Goal: Task Accomplishment & Management: Use online tool/utility

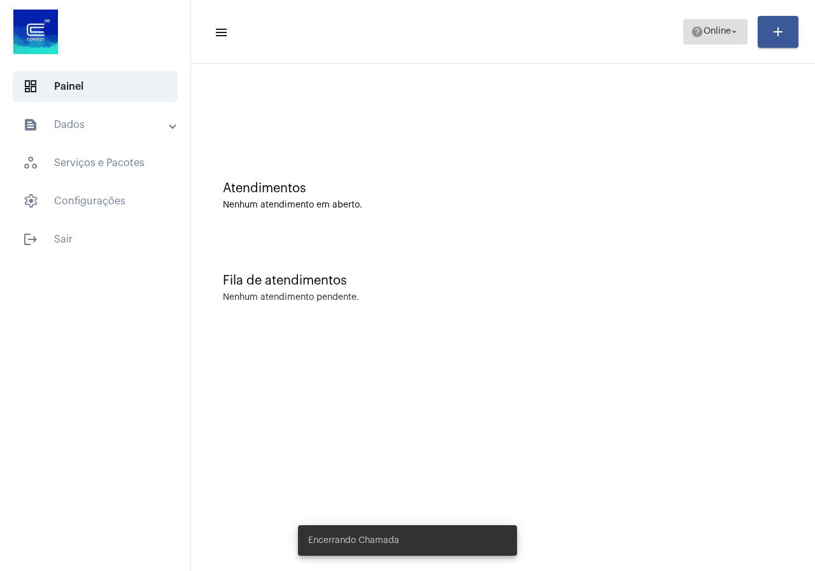
click at [702, 38] on span "help Online arrow_drop_down" at bounding box center [714, 31] width 49 height 23
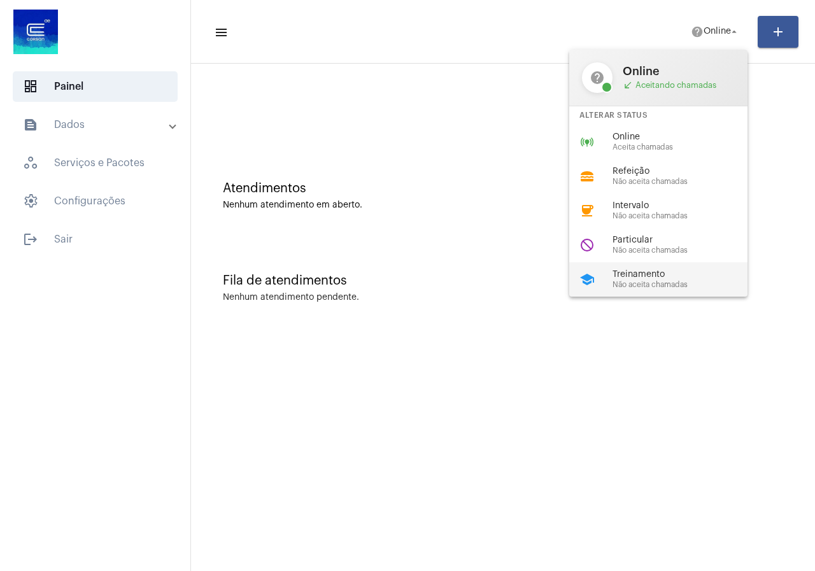
click at [621, 274] on span "Treinamento" at bounding box center [684, 275] width 145 height 10
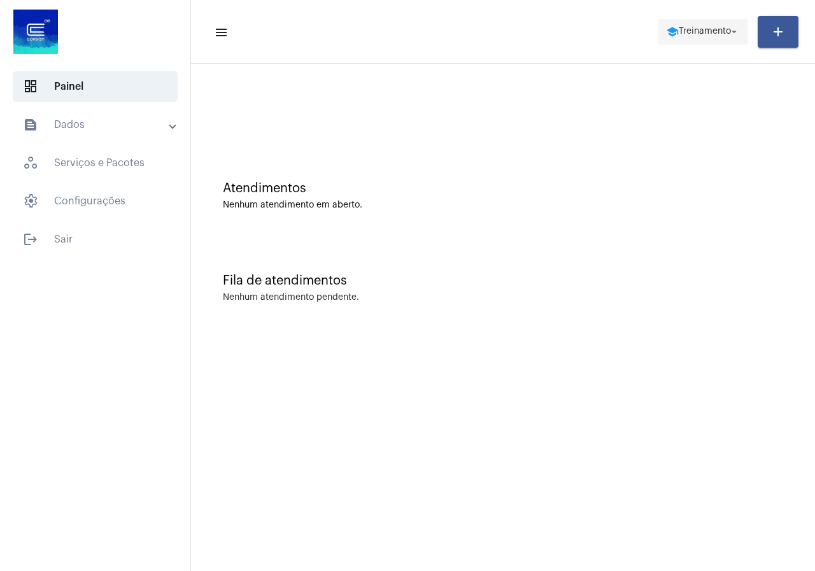
click at [710, 28] on span "Treinamento" at bounding box center [704, 31] width 52 height 9
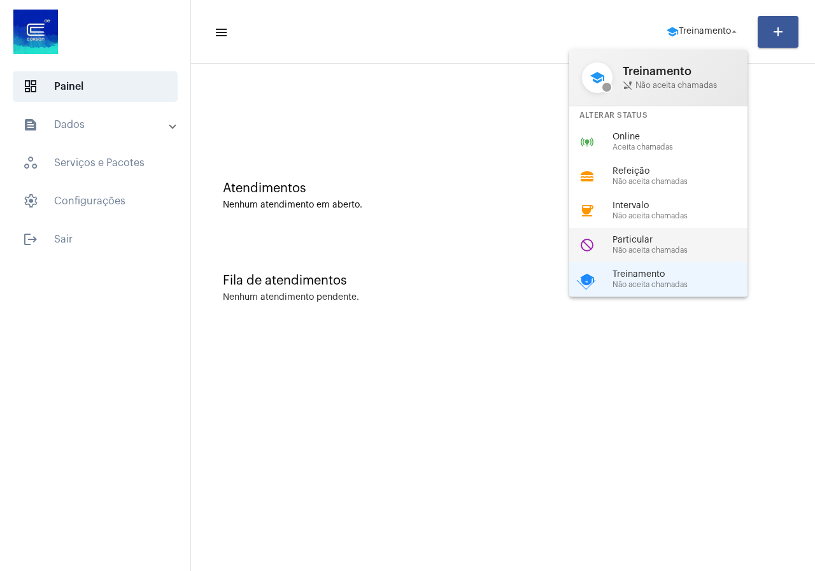
click at [631, 241] on span "Particular" at bounding box center [684, 240] width 145 height 10
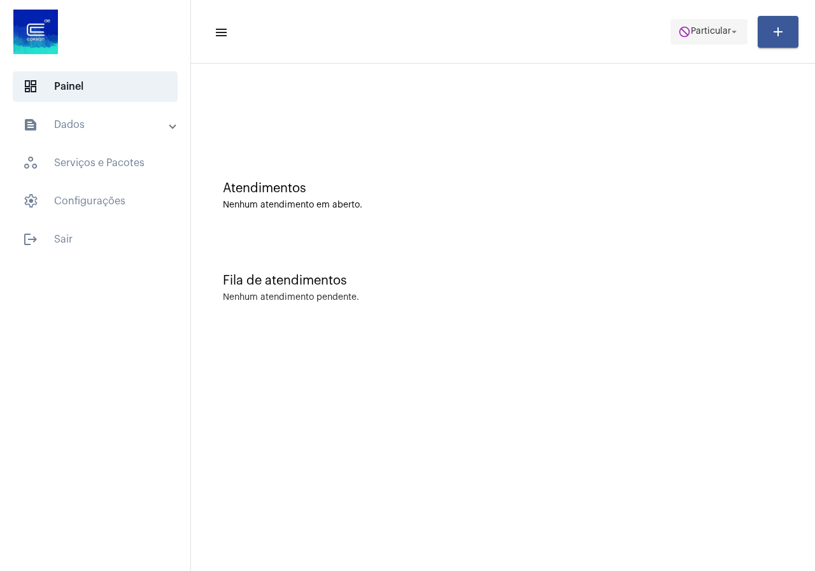
click at [687, 32] on span "do_not_disturb Particular arrow_drop_down" at bounding box center [709, 31] width 62 height 23
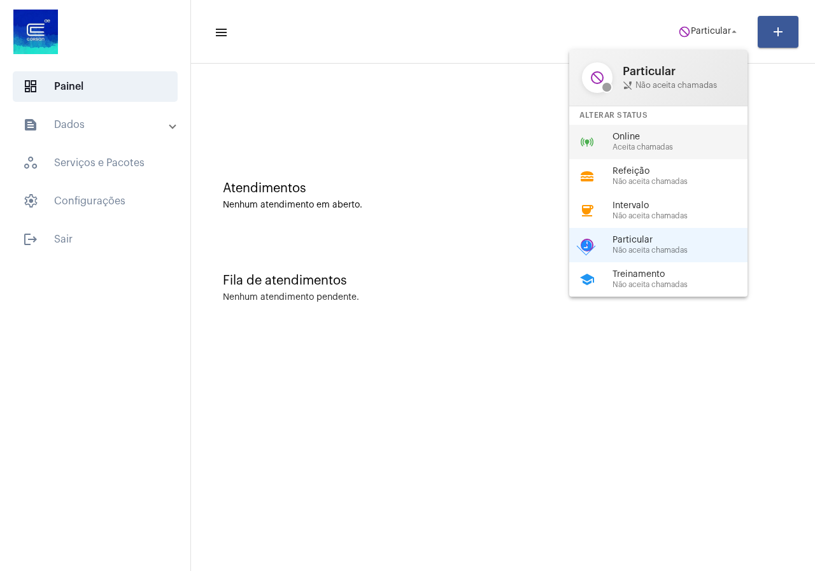
click at [650, 148] on span "Aceita chamadas" at bounding box center [684, 147] width 145 height 8
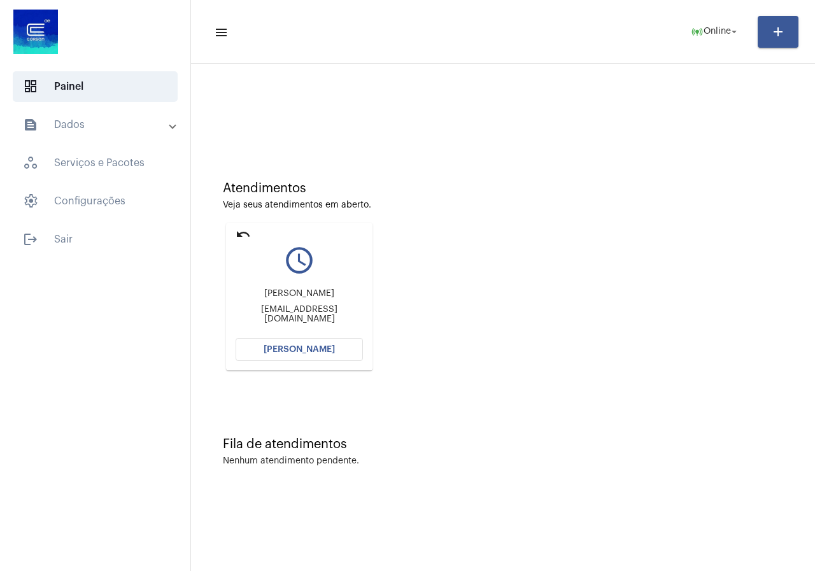
click at [305, 353] on span "[PERSON_NAME]" at bounding box center [298, 349] width 71 height 9
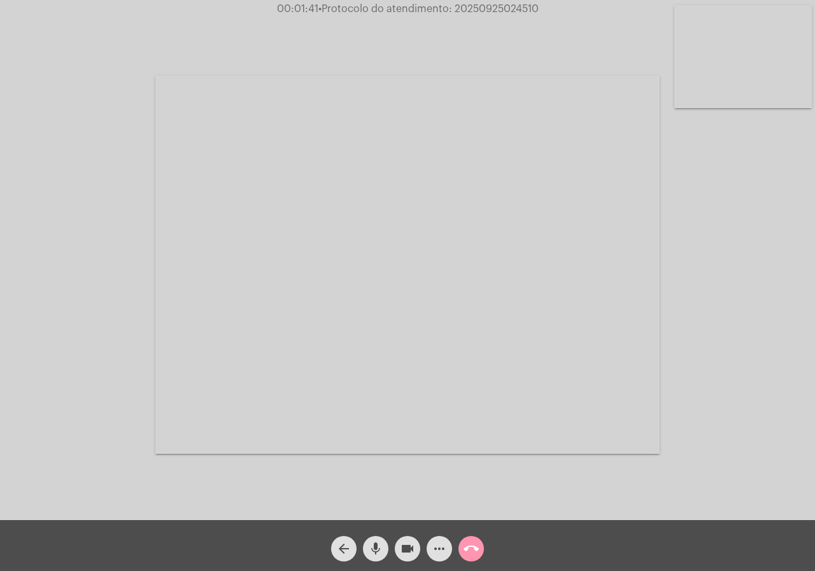
click at [430, 546] on button "more_horiz" at bounding box center [438, 548] width 25 height 25
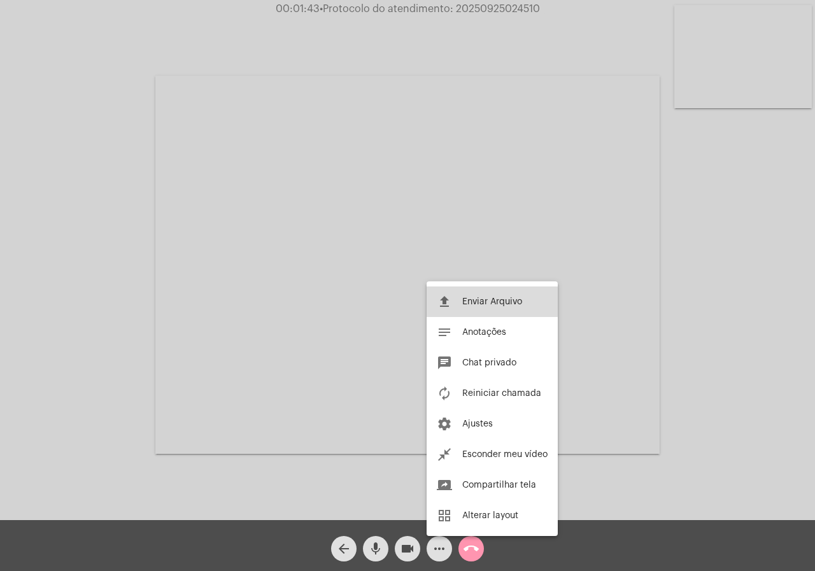
click at [458, 301] on button "file_upload Enviar Arquivo" at bounding box center [491, 301] width 131 height 31
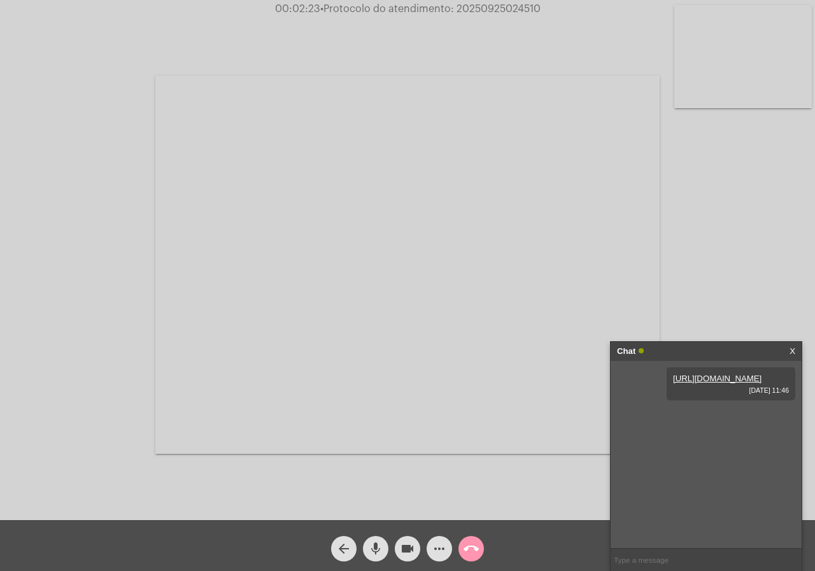
click at [481, 551] on button "call_end" at bounding box center [470, 548] width 25 height 25
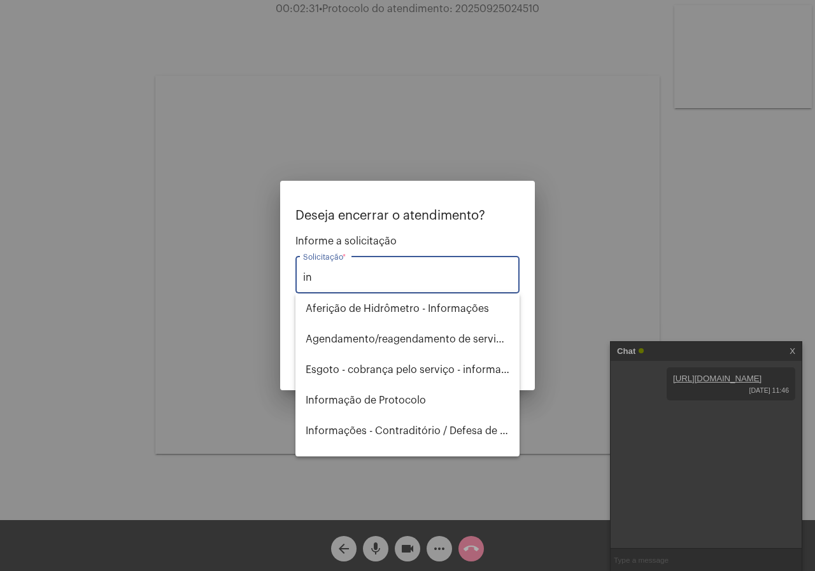
type input "i"
click at [365, 377] on span "Fatura Eventual" at bounding box center [407, 369] width 204 height 31
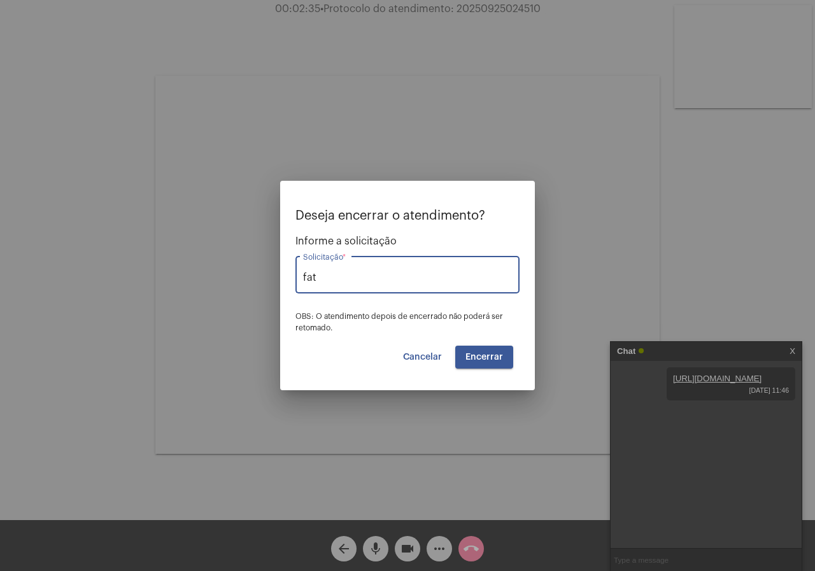
type input "Fatura Eventual"
click at [485, 356] on span "Encerrar" at bounding box center [484, 357] width 38 height 9
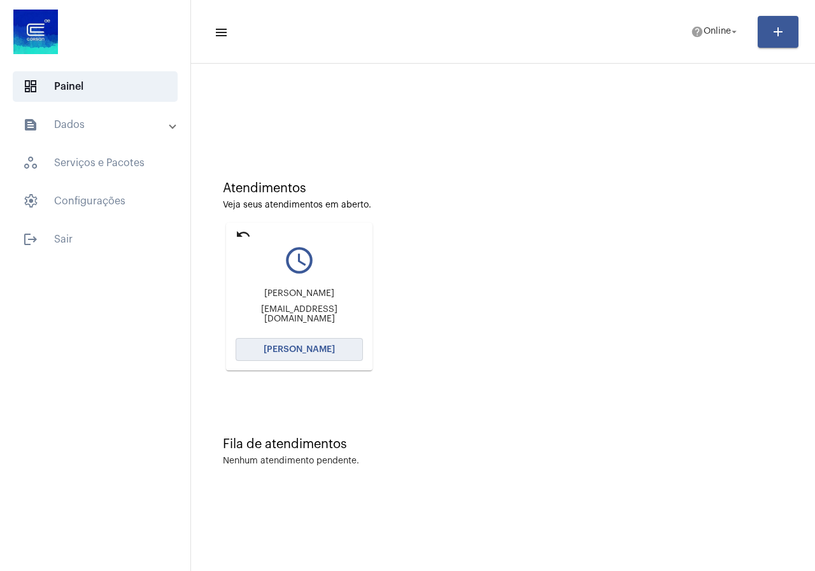
click at [317, 352] on span "[PERSON_NAME]" at bounding box center [298, 349] width 71 height 9
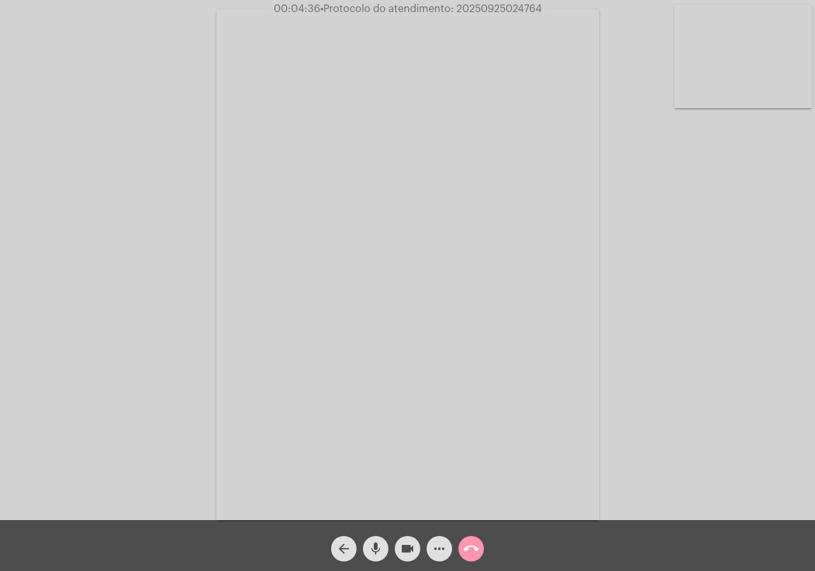
click at [468, 548] on mat-icon "call_end" at bounding box center [470, 548] width 15 height 15
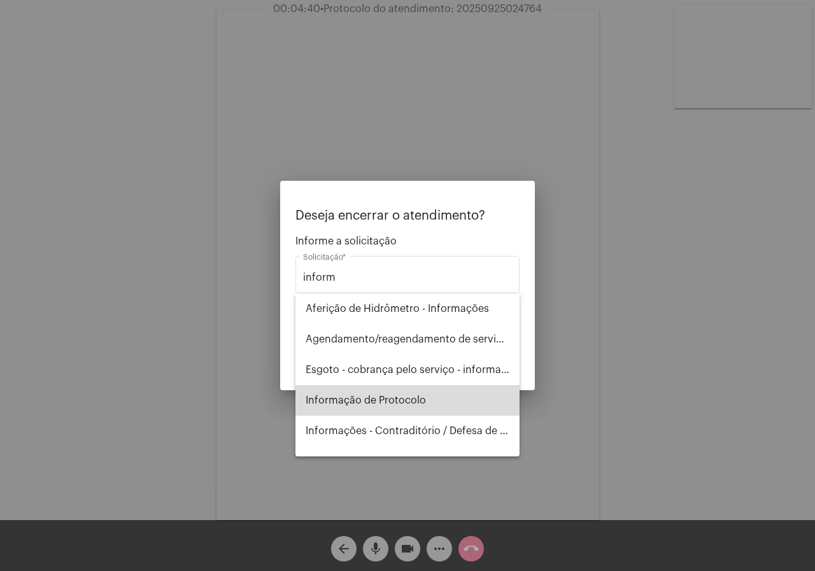
click at [435, 398] on span "Informação de Protocolo" at bounding box center [407, 400] width 204 height 31
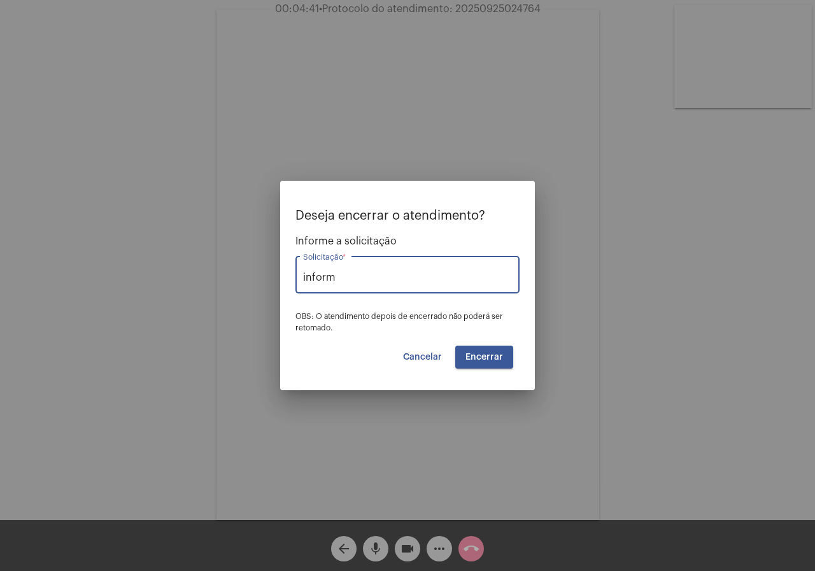
type input "Informação de Protocolo"
click at [470, 353] on span "Encerrar" at bounding box center [484, 357] width 38 height 9
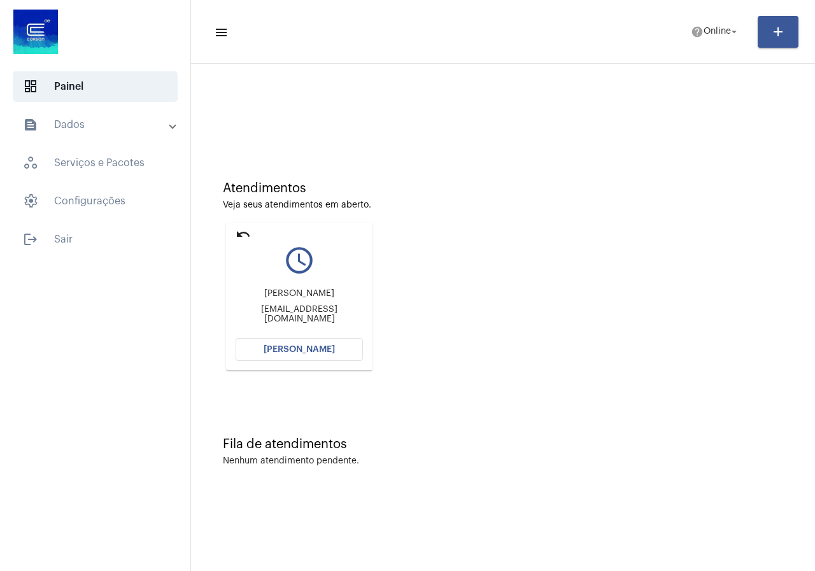
click at [318, 346] on span "[PERSON_NAME]" at bounding box center [298, 349] width 71 height 9
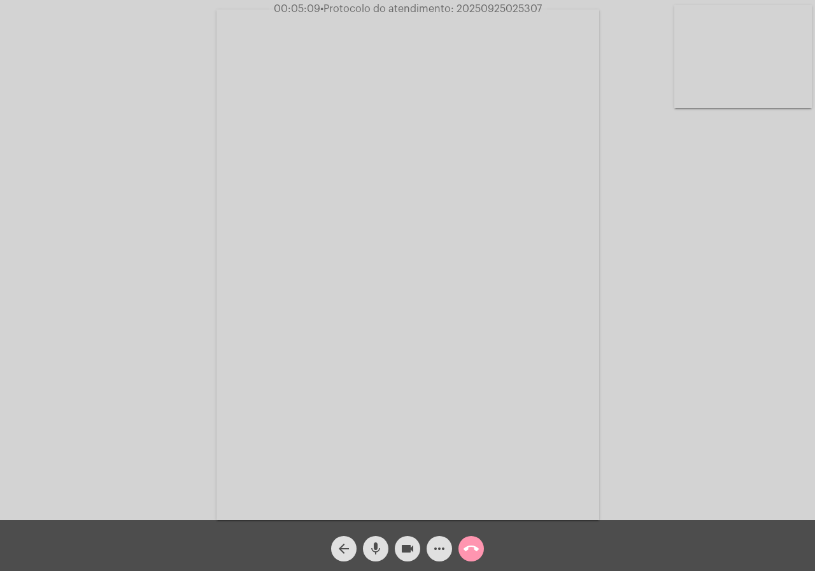
click at [405, 538] on span "videocam" at bounding box center [407, 548] width 15 height 25
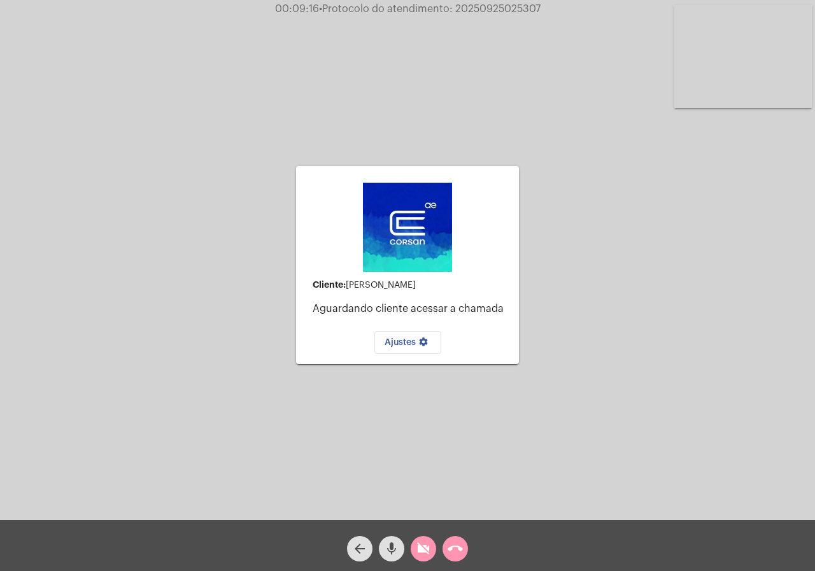
click at [423, 546] on mat-icon "videocam_off" at bounding box center [423, 548] width 15 height 15
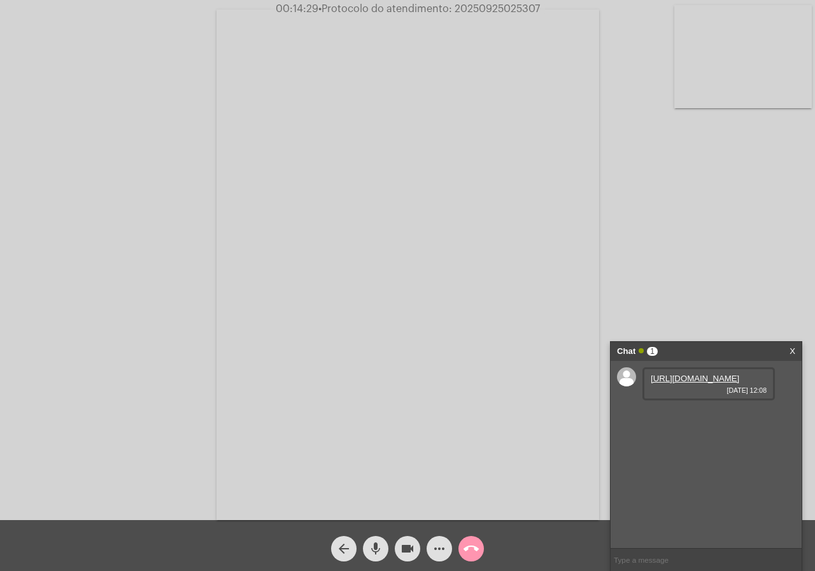
click at [666, 383] on link "[URL][DOMAIN_NAME]" at bounding box center [694, 379] width 88 height 10
click at [59, 218] on div "Acessando Câmera e Microfone..." at bounding box center [407, 263] width 812 height 520
click at [407, 550] on mat-icon "videocam" at bounding box center [407, 548] width 15 height 15
click at [504, 13] on span "• Protocolo do atendimento: 20250925025307" at bounding box center [427, 9] width 221 height 10
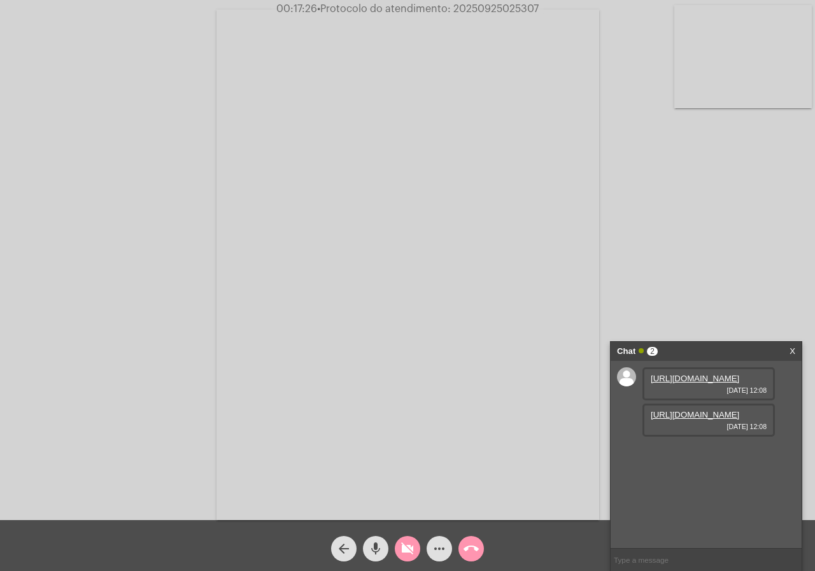
copy span "20250925025307"
click at [407, 550] on mat-icon "videocam_off" at bounding box center [407, 548] width 15 height 15
click at [472, 548] on mat-icon "call_end" at bounding box center [470, 548] width 15 height 15
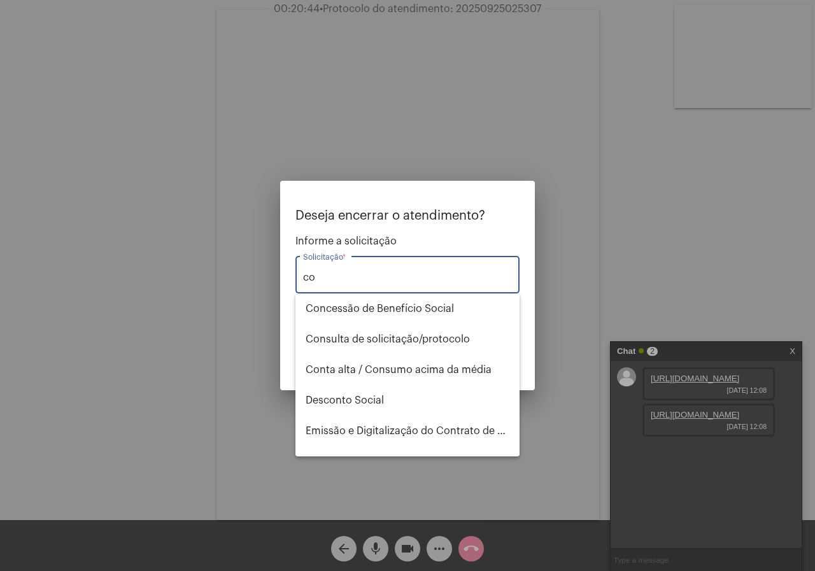
type input "c"
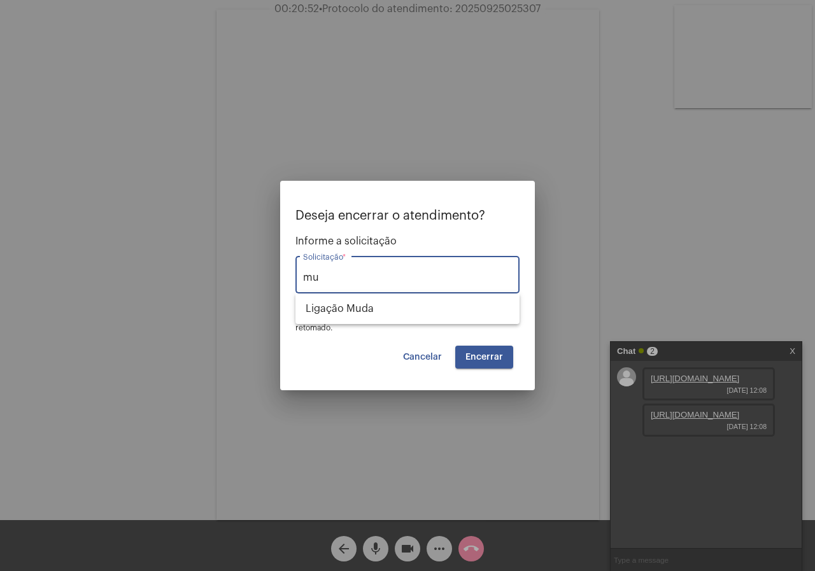
type input "m"
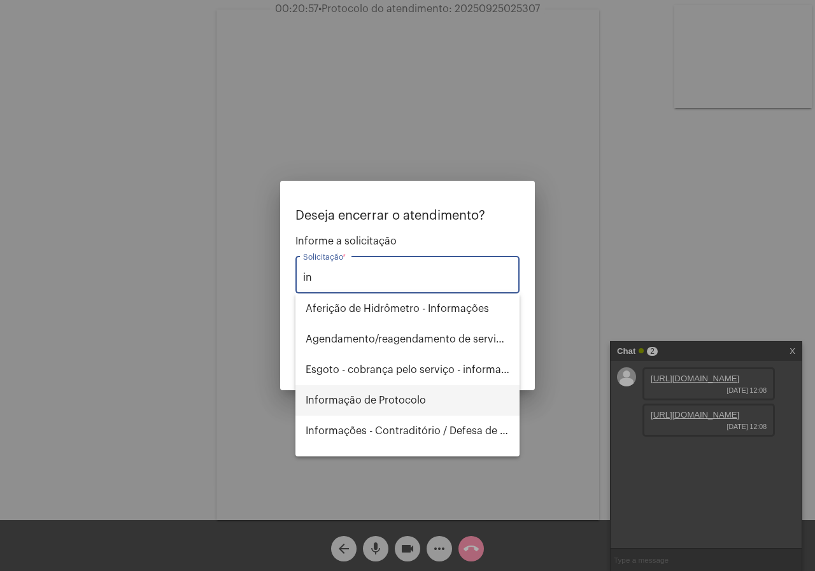
click at [391, 406] on span "Informação de Protocolo" at bounding box center [407, 400] width 204 height 31
type input "Informação de Protocolo"
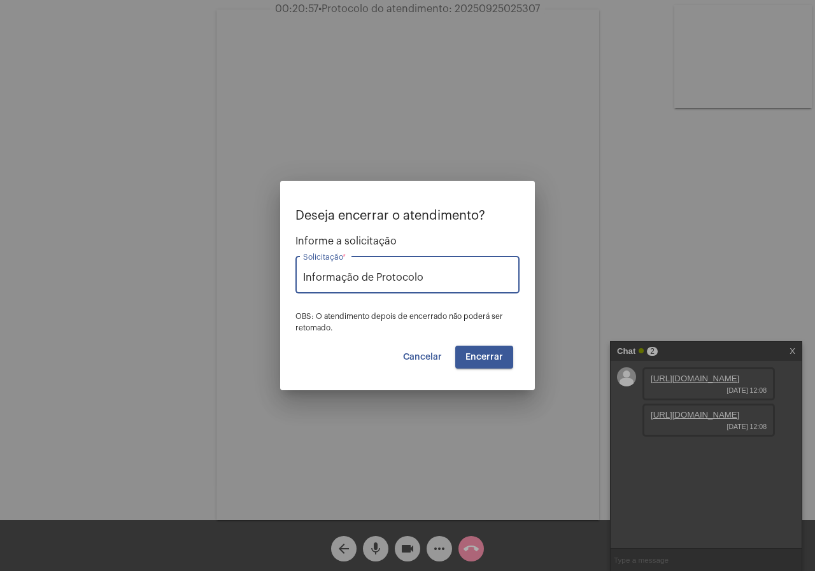
click at [470, 353] on span "Encerrar" at bounding box center [484, 357] width 38 height 9
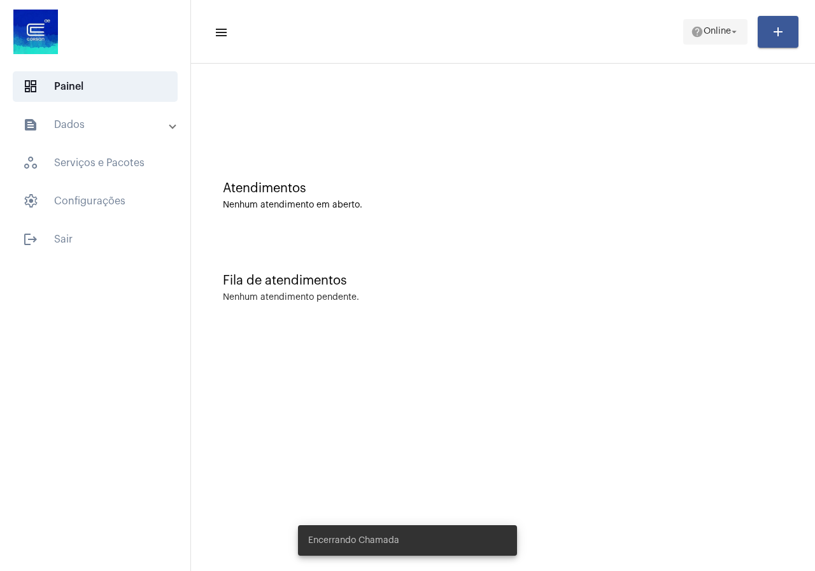
click at [711, 27] on span "Online" at bounding box center [716, 31] width 27 height 9
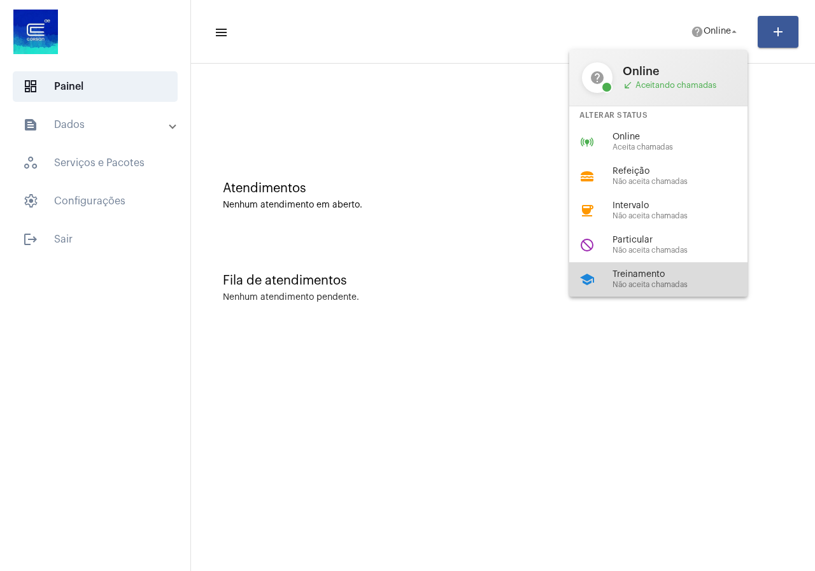
click at [612, 276] on div "school Treinamento Não aceita chamadas" at bounding box center [668, 279] width 199 height 34
